Goal: Task Accomplishment & Management: Manage account settings

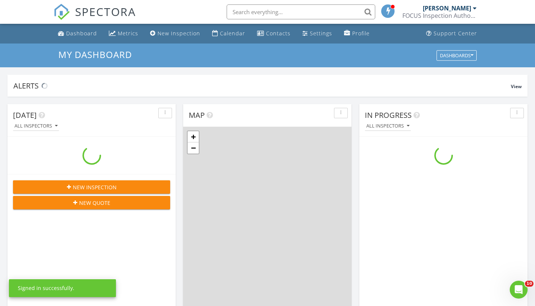
scroll to position [677, 536]
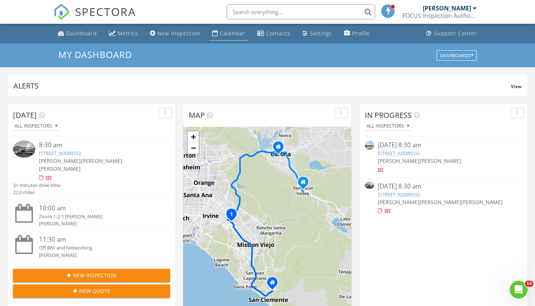
click at [224, 33] on div "Calendar" at bounding box center [232, 33] width 25 height 7
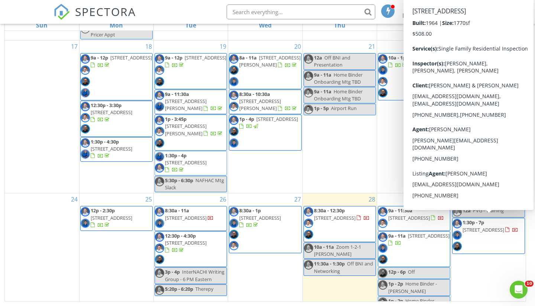
scroll to position [404, 0]
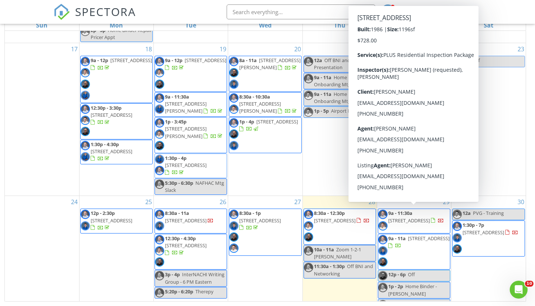
click at [435, 221] on span "9a - 11:30a 13574 Whispering Willow, Chino Hills 91709" at bounding box center [414, 221] width 72 height 22
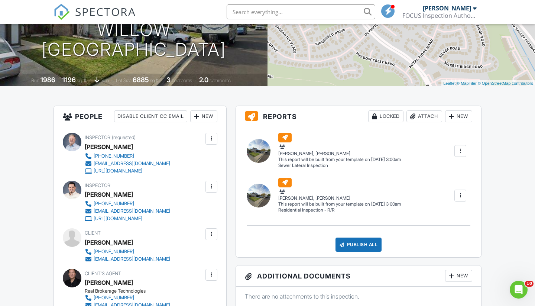
click at [207, 136] on div at bounding box center [212, 139] width 12 height 12
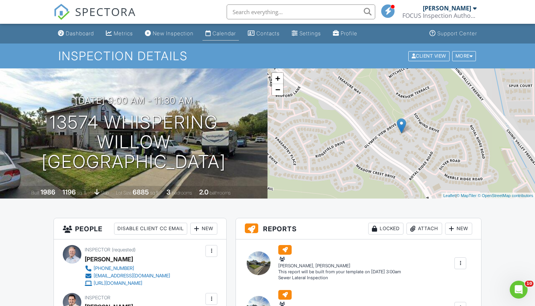
click at [230, 34] on div "Calendar" at bounding box center [224, 33] width 23 height 6
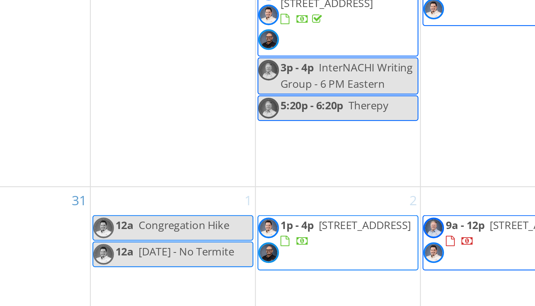
scroll to position [98, 0]
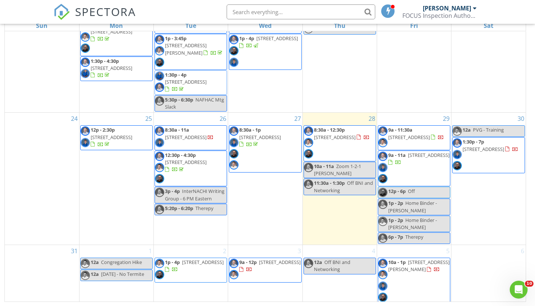
click at [116, 276] on div "12a [DATE] - No Termite" at bounding box center [113, 274] width 64 height 7
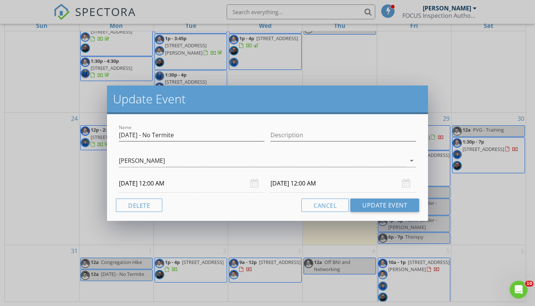
click at [51, 175] on div "Update Event Name [DATE] - No Termite Description [PERSON_NAME] arrow_drop_down…" at bounding box center [267, 153] width 535 height 306
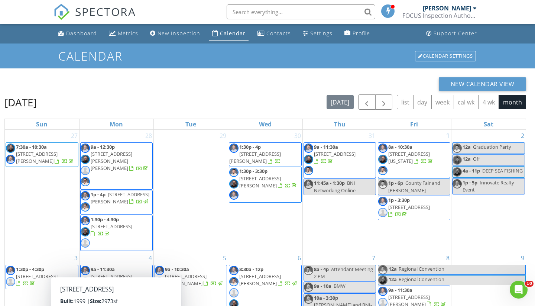
scroll to position [0, 0]
